Goal: Navigation & Orientation: Find specific page/section

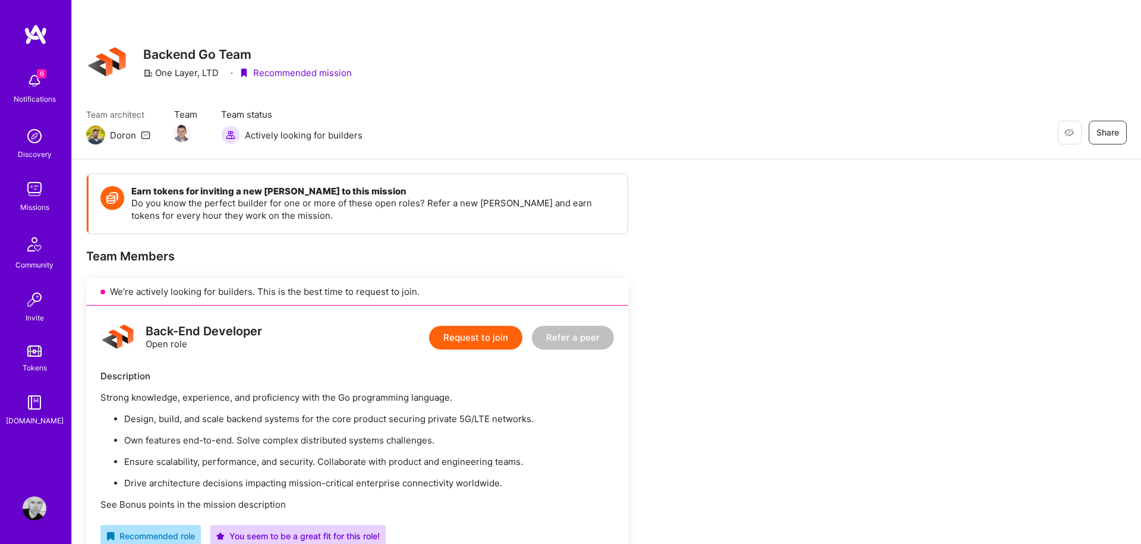
click at [36, 83] on img at bounding box center [35, 81] width 24 height 24
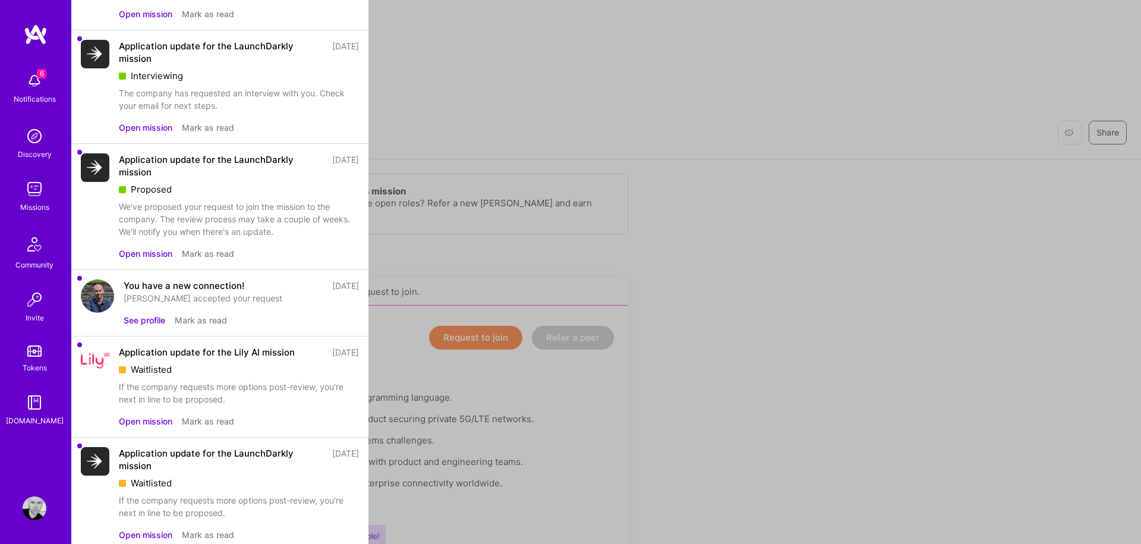
scroll to position [151, 0]
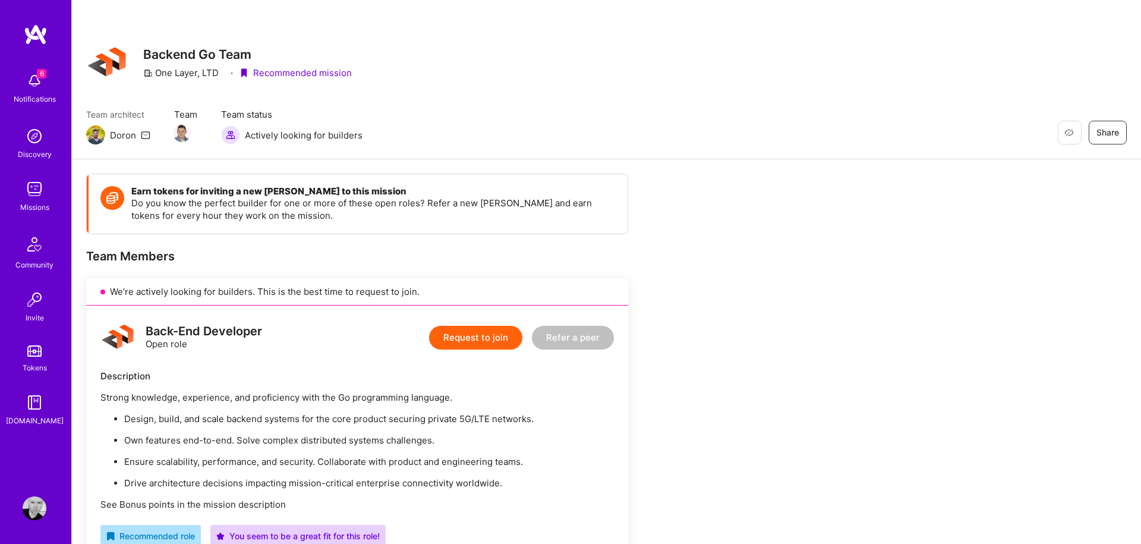
click at [26, 191] on img at bounding box center [35, 189] width 24 height 24
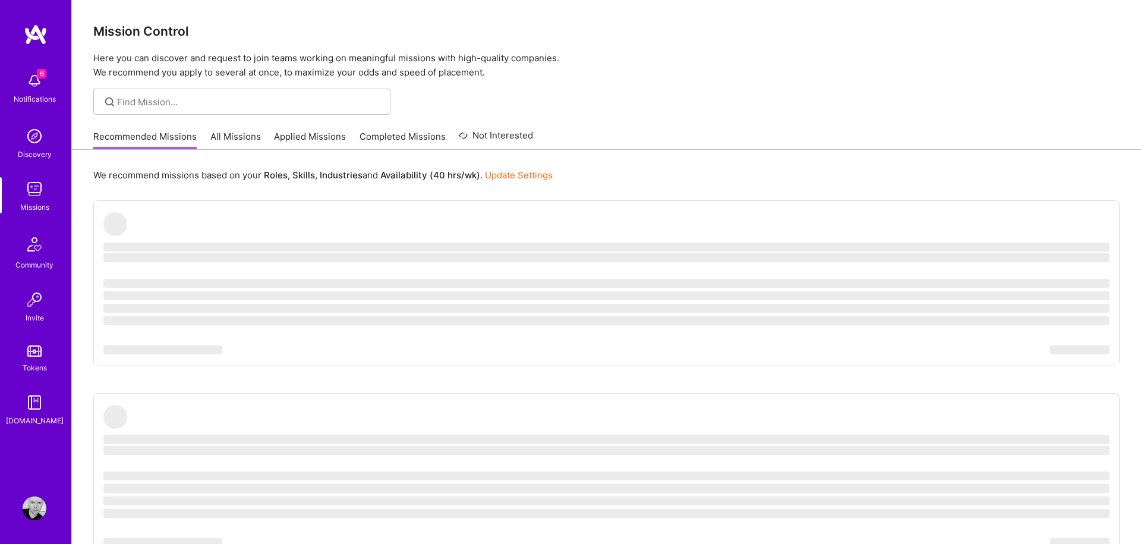
click at [308, 137] on link "Applied Missions" at bounding box center [310, 140] width 72 height 20
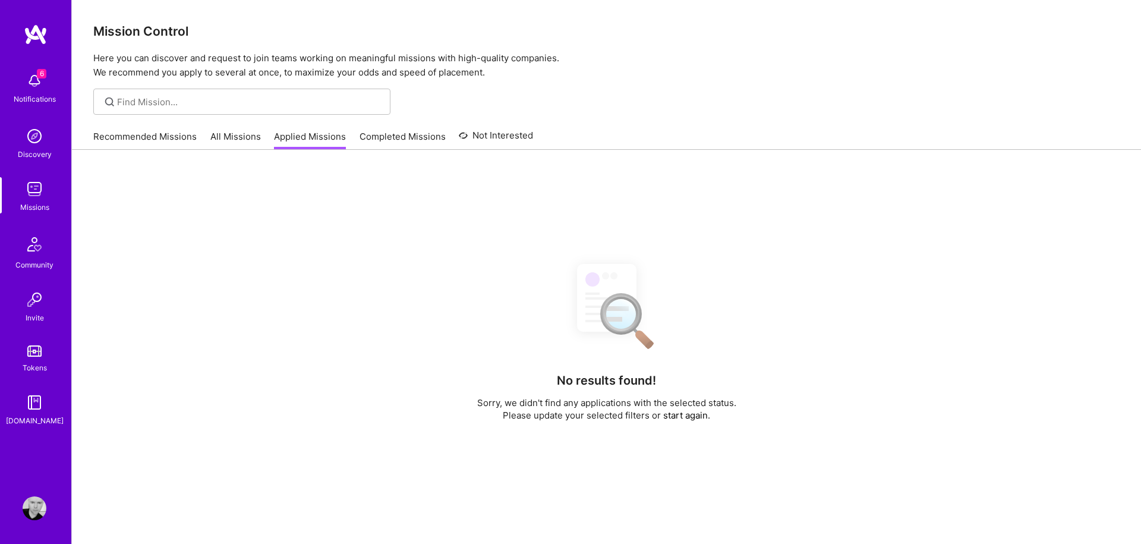
click at [229, 135] on link "All Missions" at bounding box center [235, 140] width 51 height 20
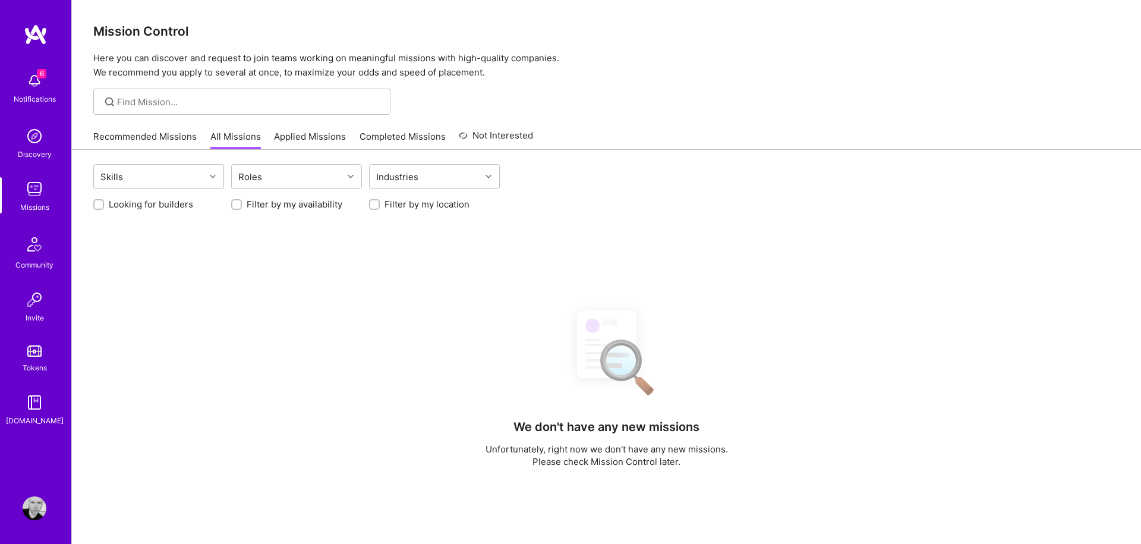
click at [155, 138] on link "Recommended Missions" at bounding box center [144, 140] width 103 height 20
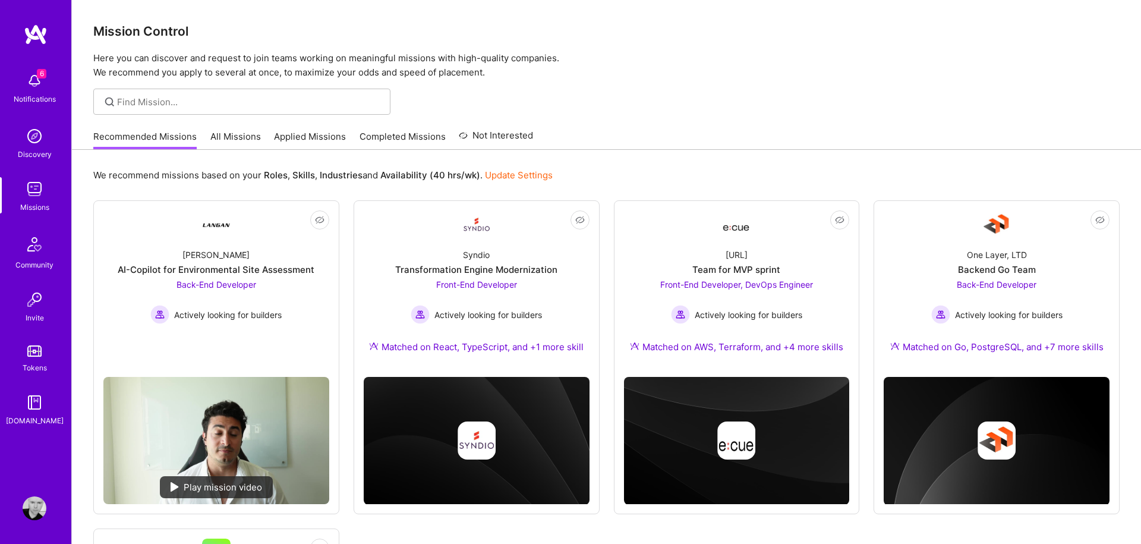
click at [293, 138] on link "Applied Missions" at bounding box center [310, 140] width 72 height 20
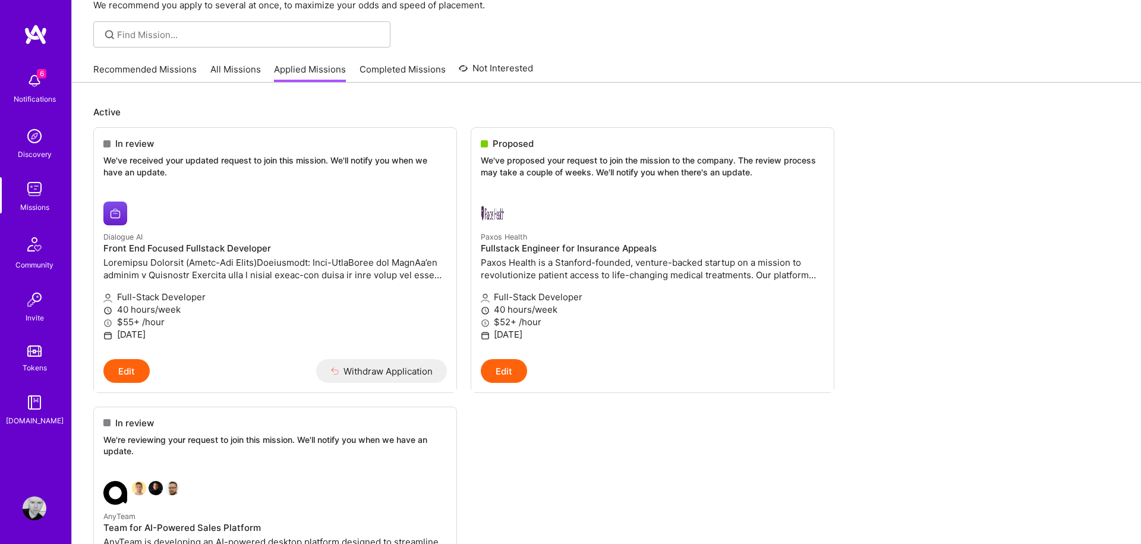
scroll to position [67, 0]
click at [23, 83] on img at bounding box center [35, 81] width 24 height 24
drag, startPoint x: 465, startPoint y: 99, endPoint x: 406, endPoint y: 108, distance: 60.1
